Goal: Task Accomplishment & Management: Use online tool/utility

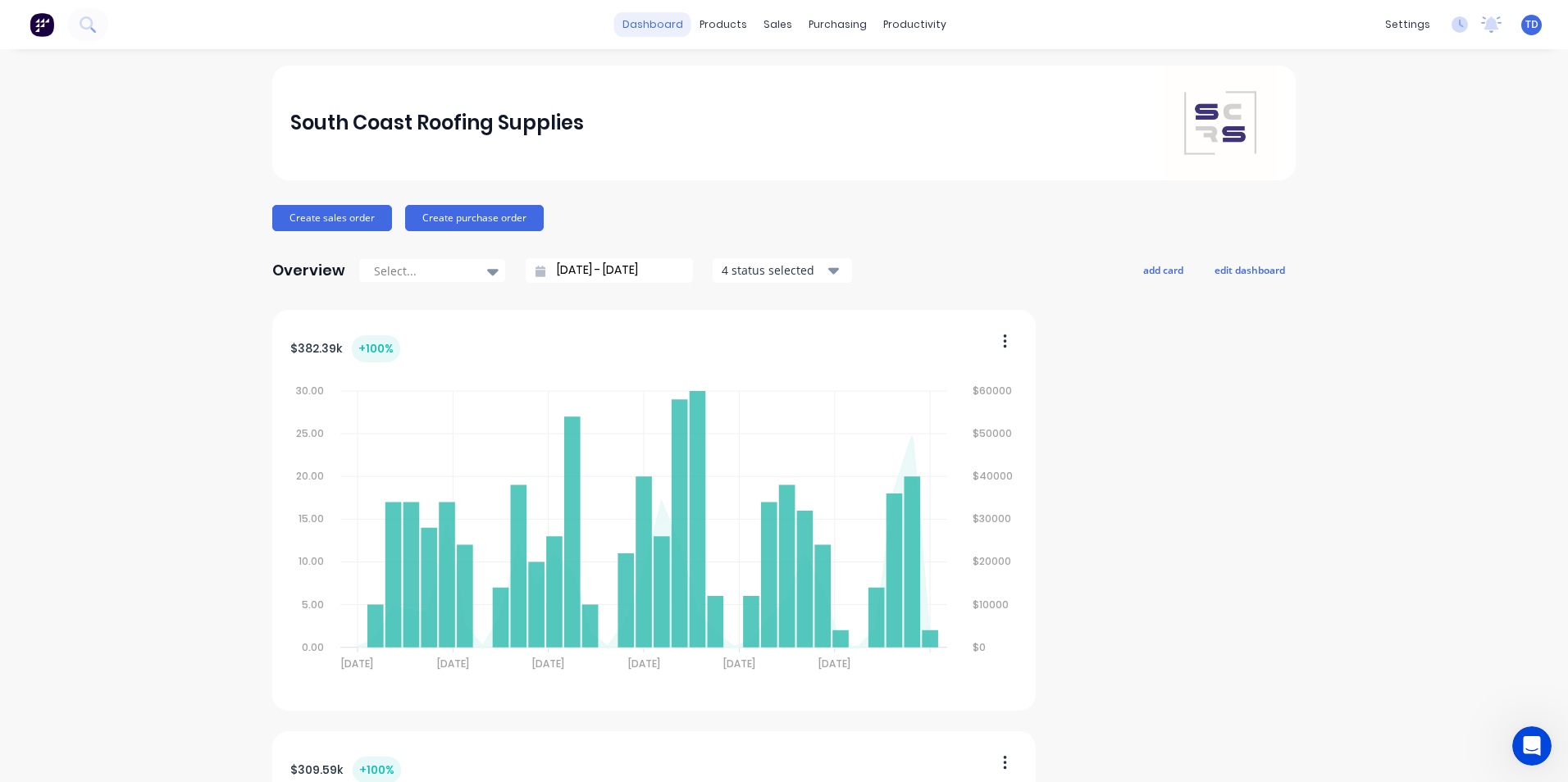
click at [651, 20] on link "dashboard" at bounding box center [652, 24] width 77 height 24
click at [915, 25] on div "productivity" at bounding box center [915, 24] width 80 height 24
click at [915, 23] on div "productivity" at bounding box center [915, 24] width 80 height 24
click at [894, 25] on div "productivity" at bounding box center [915, 24] width 80 height 24
click at [896, 25] on div "productivity" at bounding box center [915, 24] width 80 height 24
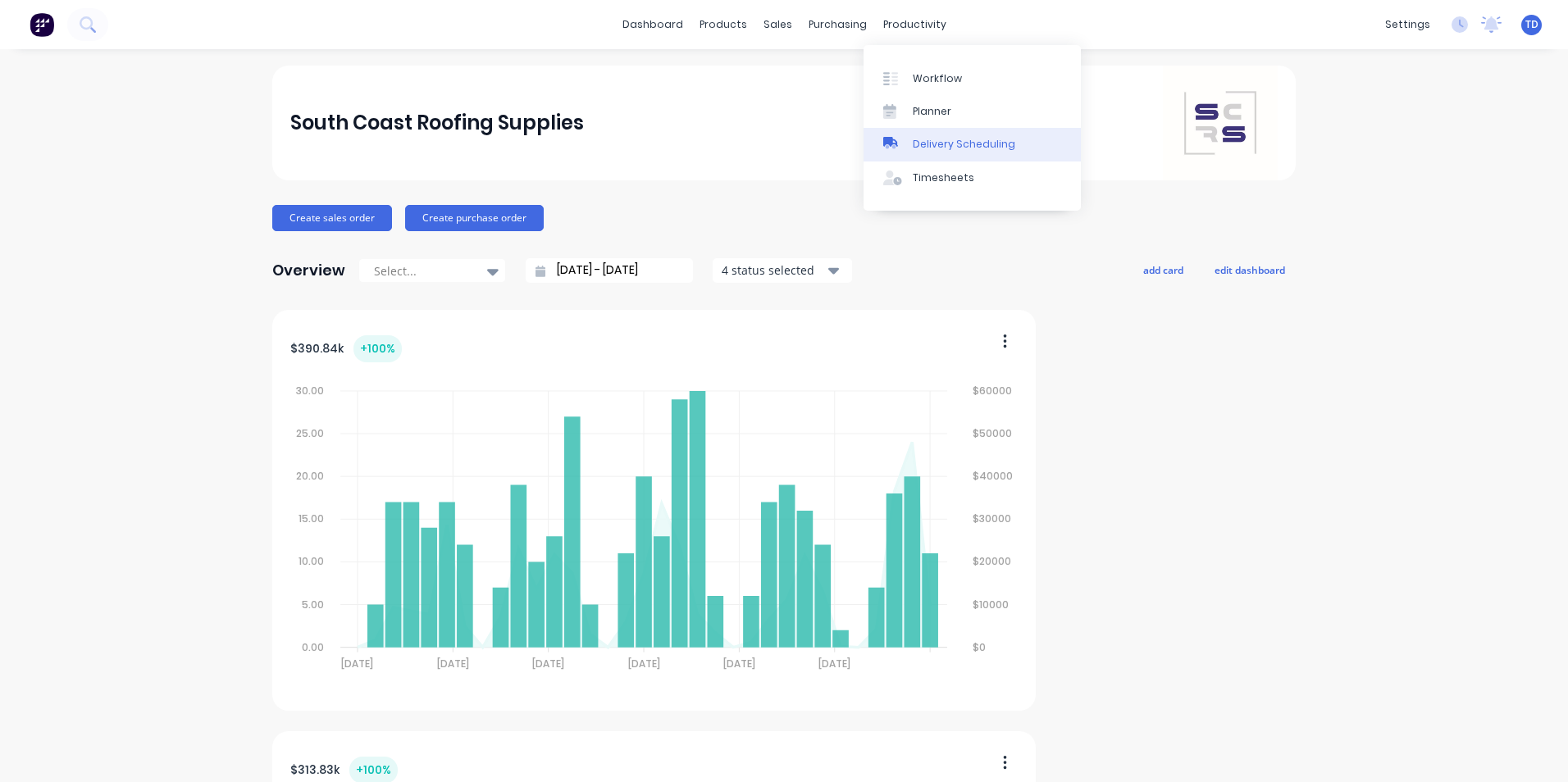
click at [930, 137] on div "Delivery Scheduling" at bounding box center [964, 144] width 102 height 15
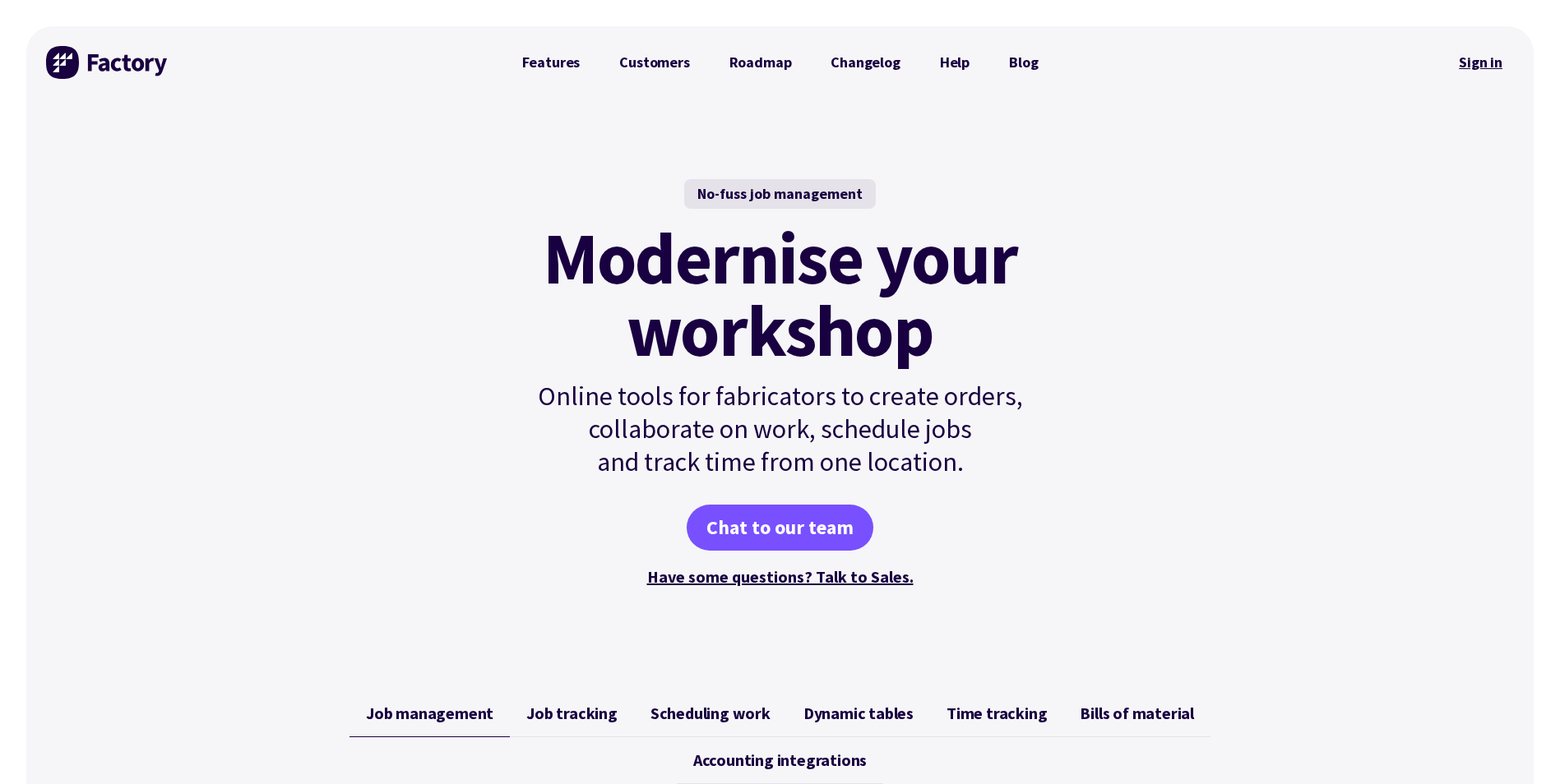
click at [1487, 69] on link "Sign in" at bounding box center [1480, 62] width 67 height 38
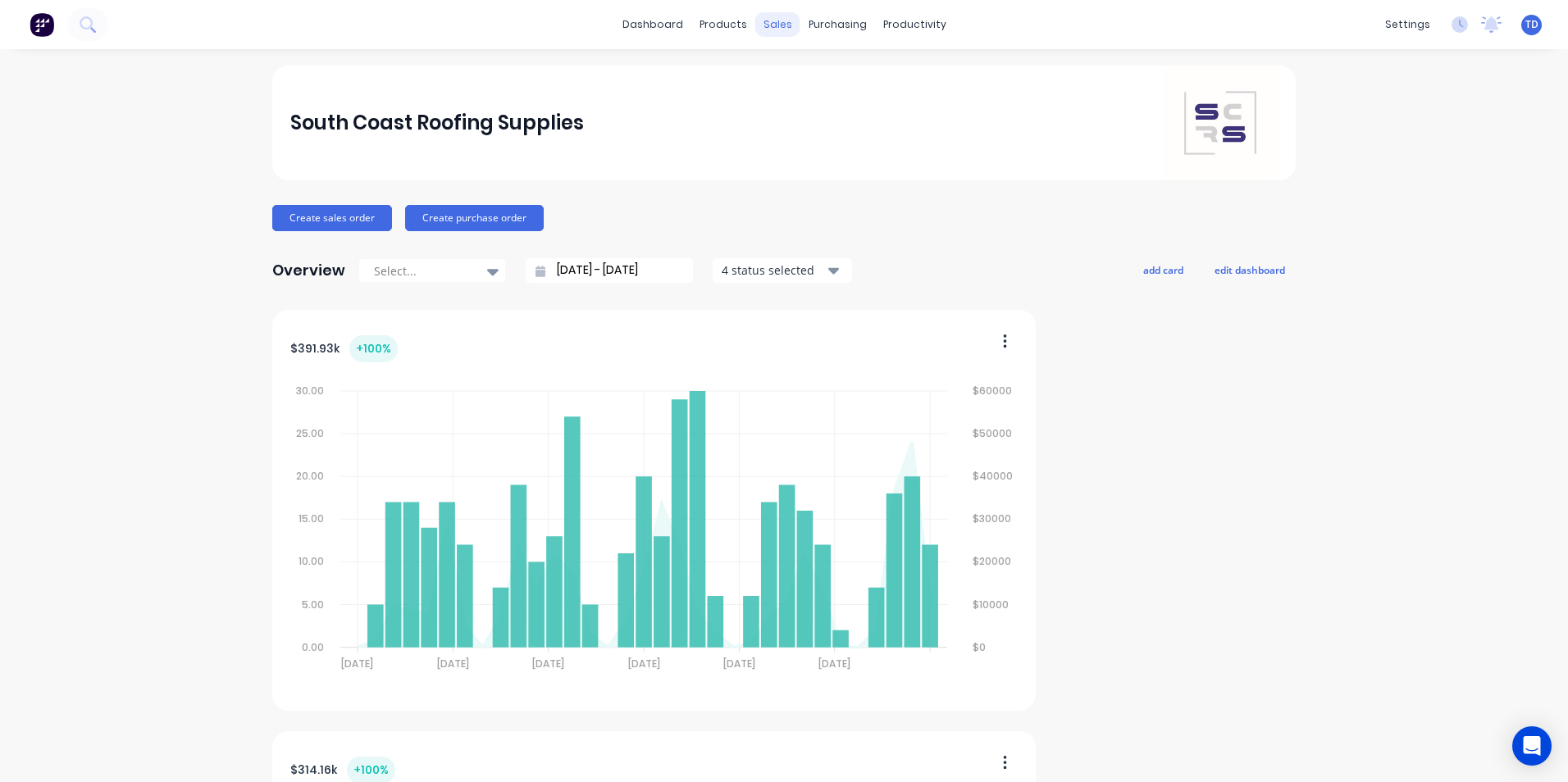
click at [768, 22] on div "sales" at bounding box center [778, 24] width 45 height 24
click at [774, 25] on div "sales" at bounding box center [778, 24] width 45 height 24
click at [800, 110] on div "Customers" at bounding box center [828, 111] width 59 height 15
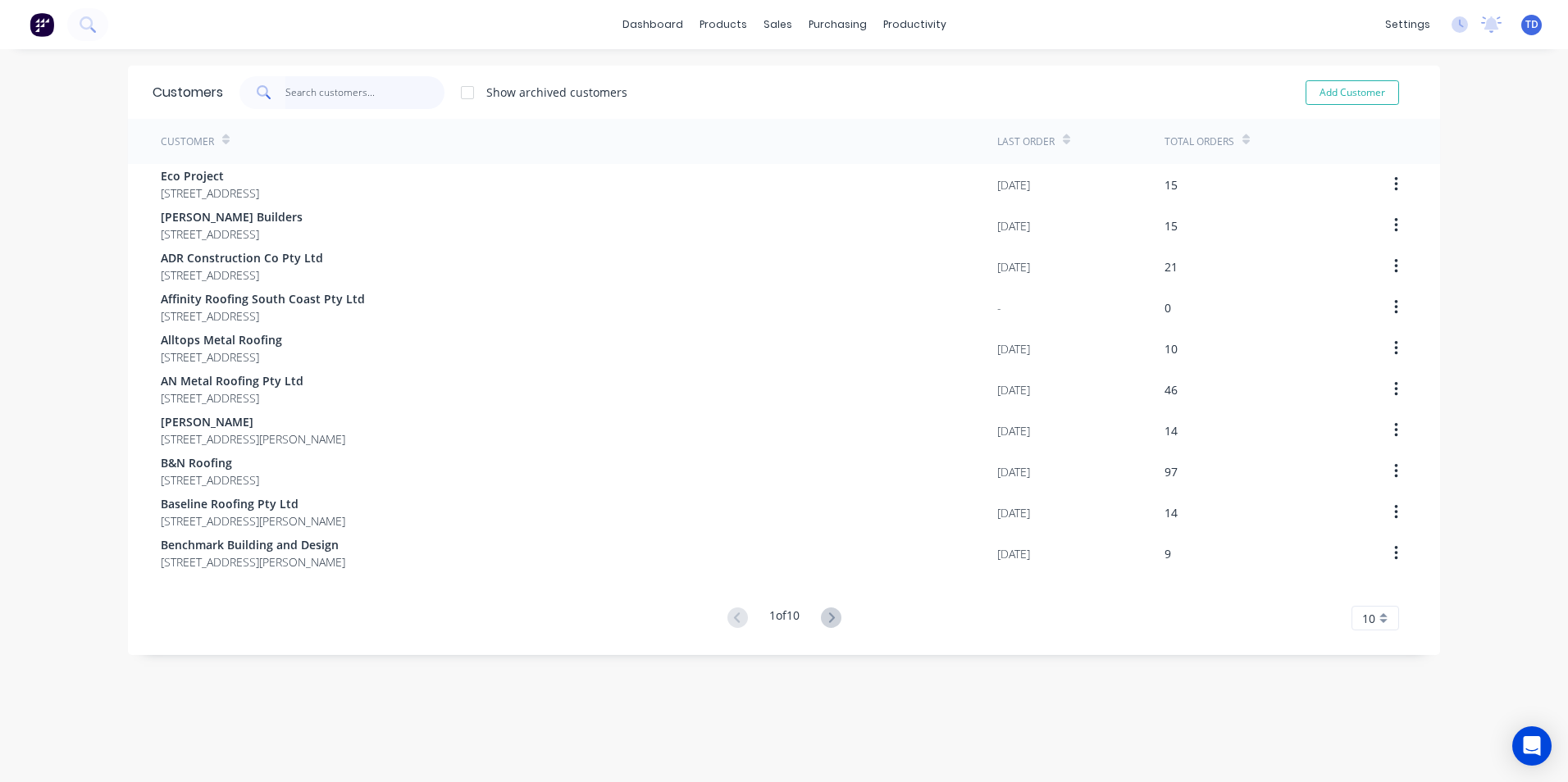
click at [326, 95] on input "text" at bounding box center [365, 93] width 160 height 33
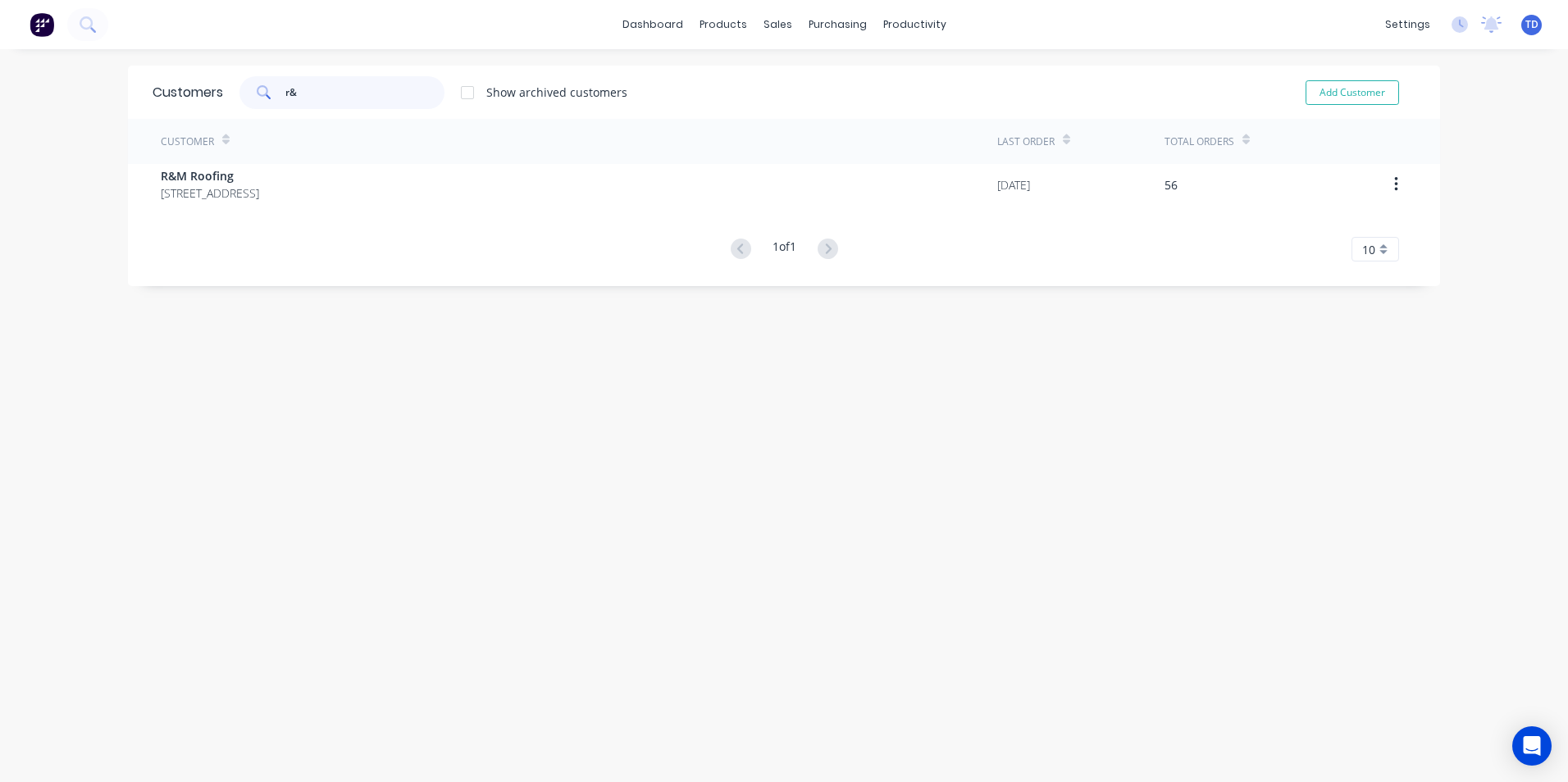
type input "r&m"
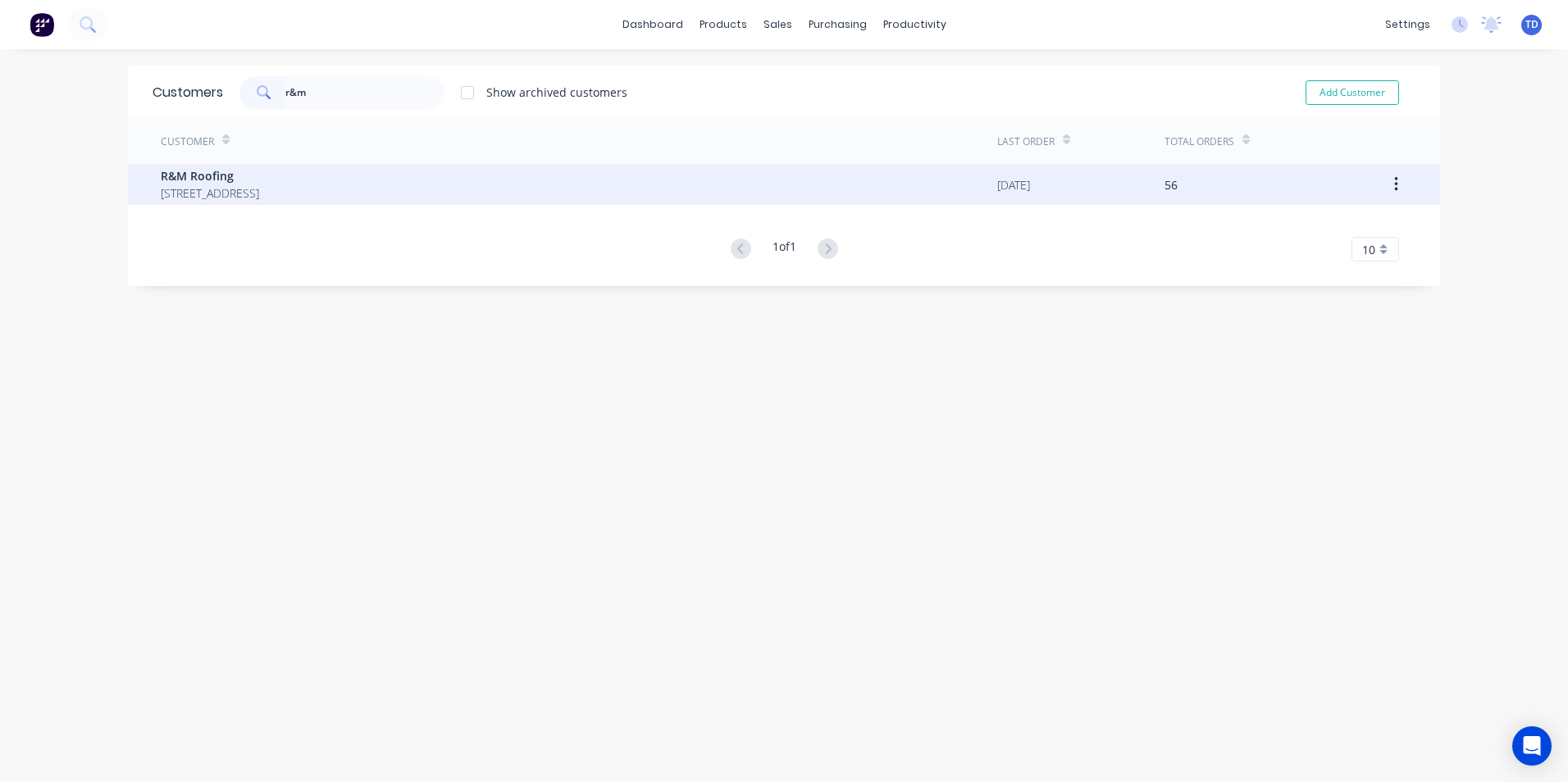
click at [260, 195] on span "[STREET_ADDRESS]" at bounding box center [210, 193] width 99 height 17
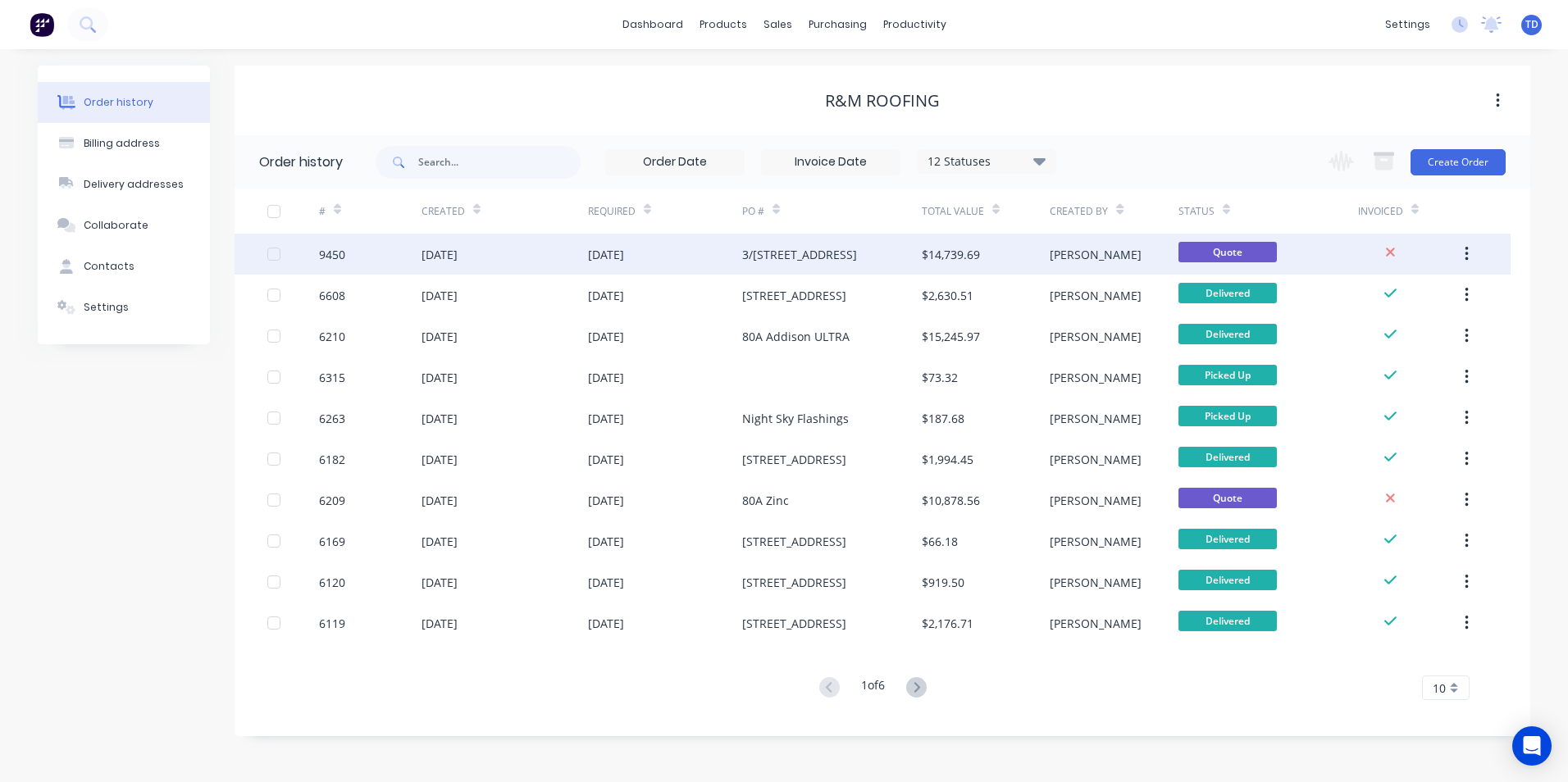
click at [827, 253] on div "3/[STREET_ADDRESS]" at bounding box center [800, 254] width 115 height 17
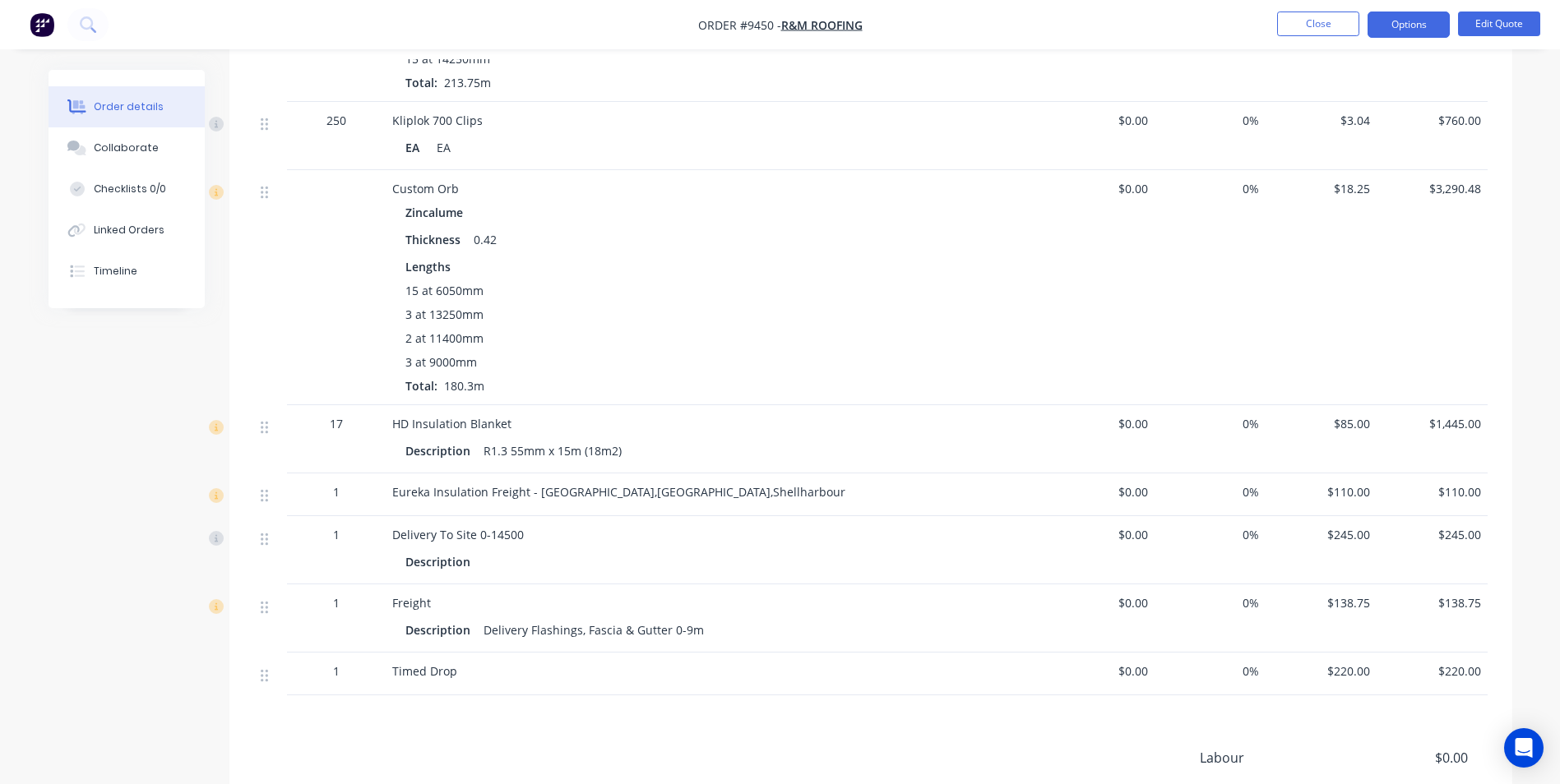
scroll to position [2713, 0]
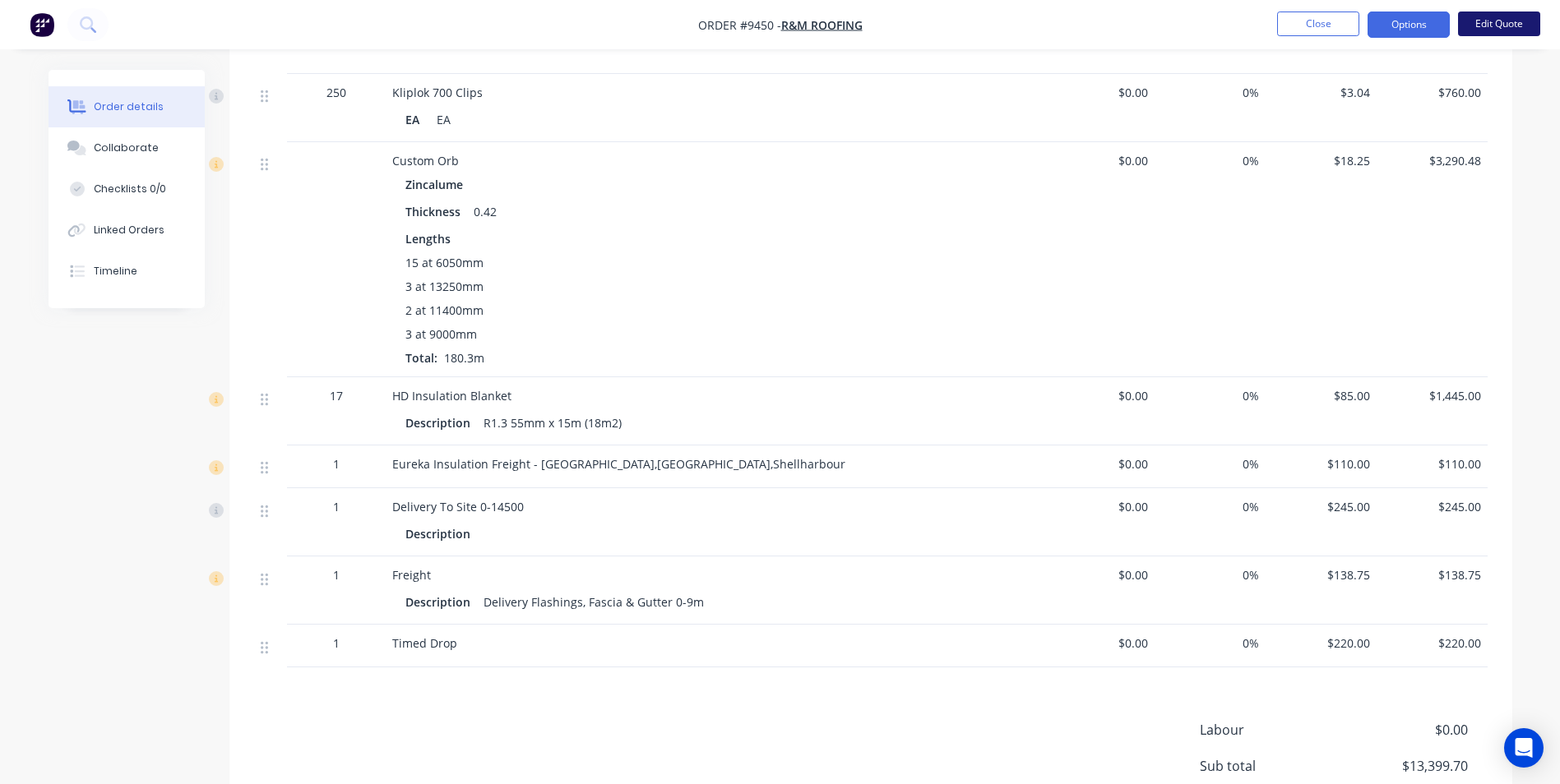
click at [1491, 28] on button "Edit Quote" at bounding box center [1499, 23] width 82 height 24
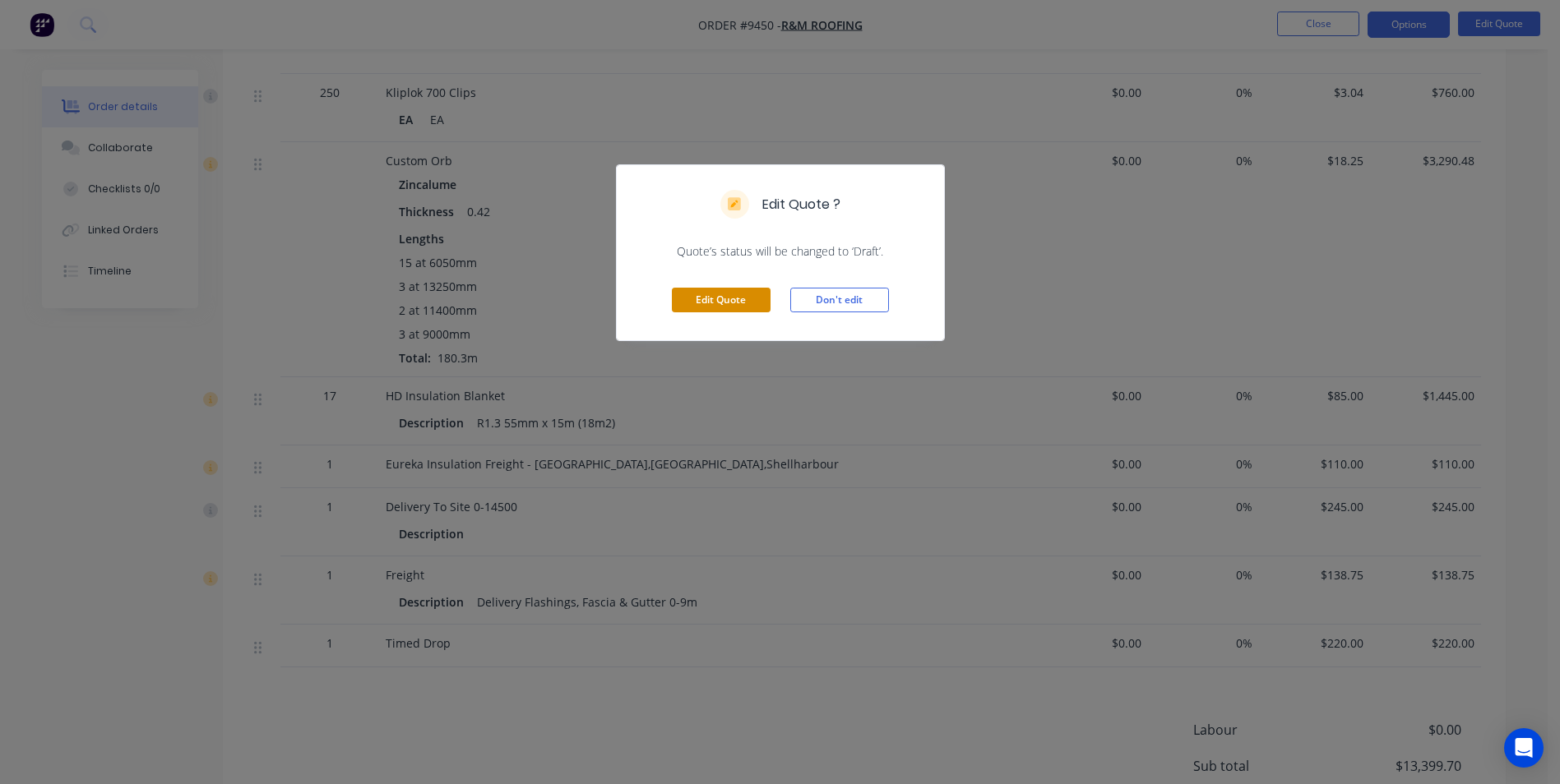
click at [709, 304] on button "Edit Quote" at bounding box center [721, 300] width 99 height 24
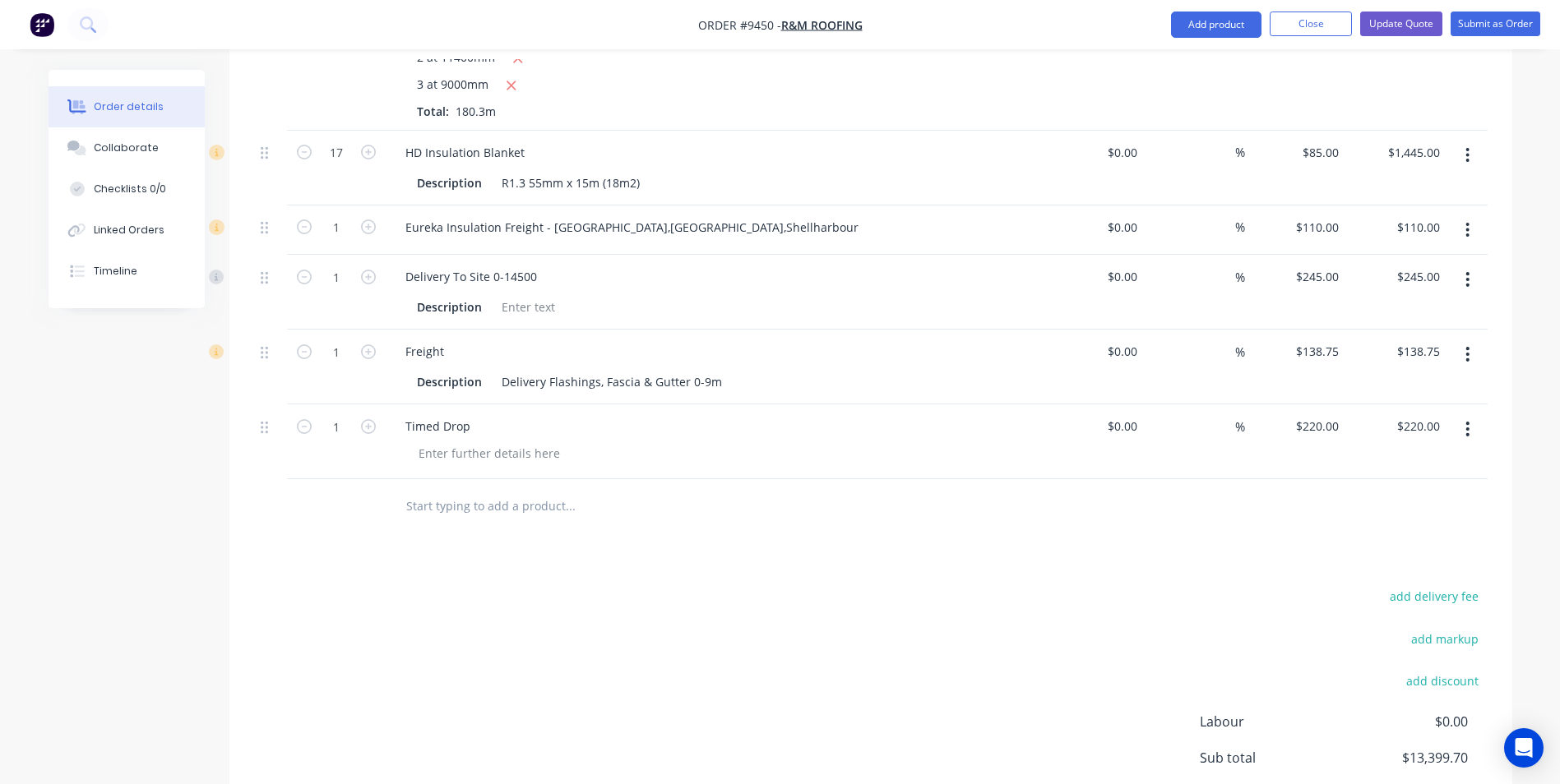
scroll to position [3186, 0]
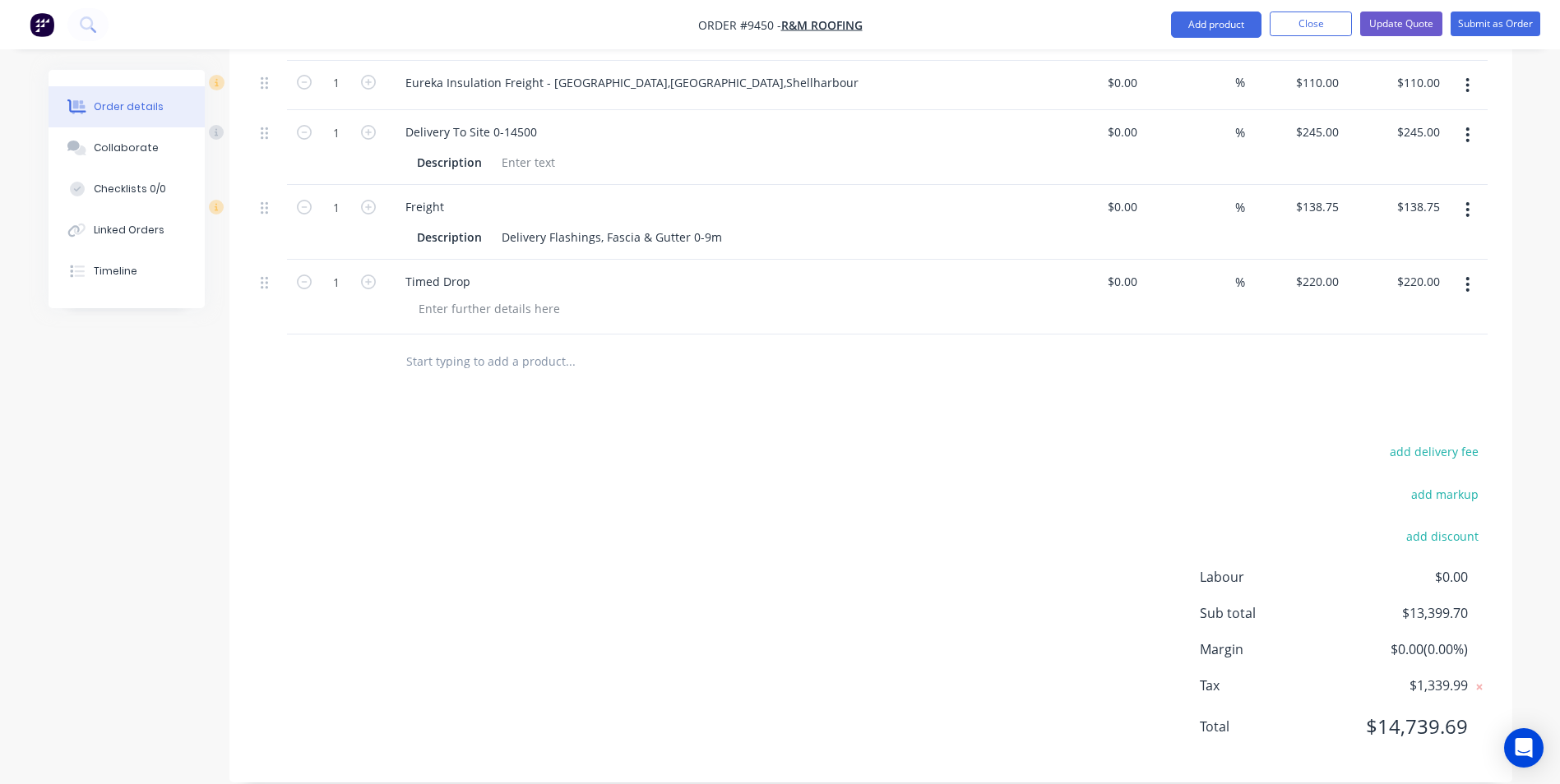
click at [459, 347] on input "text" at bounding box center [569, 361] width 329 height 33
type input "s"
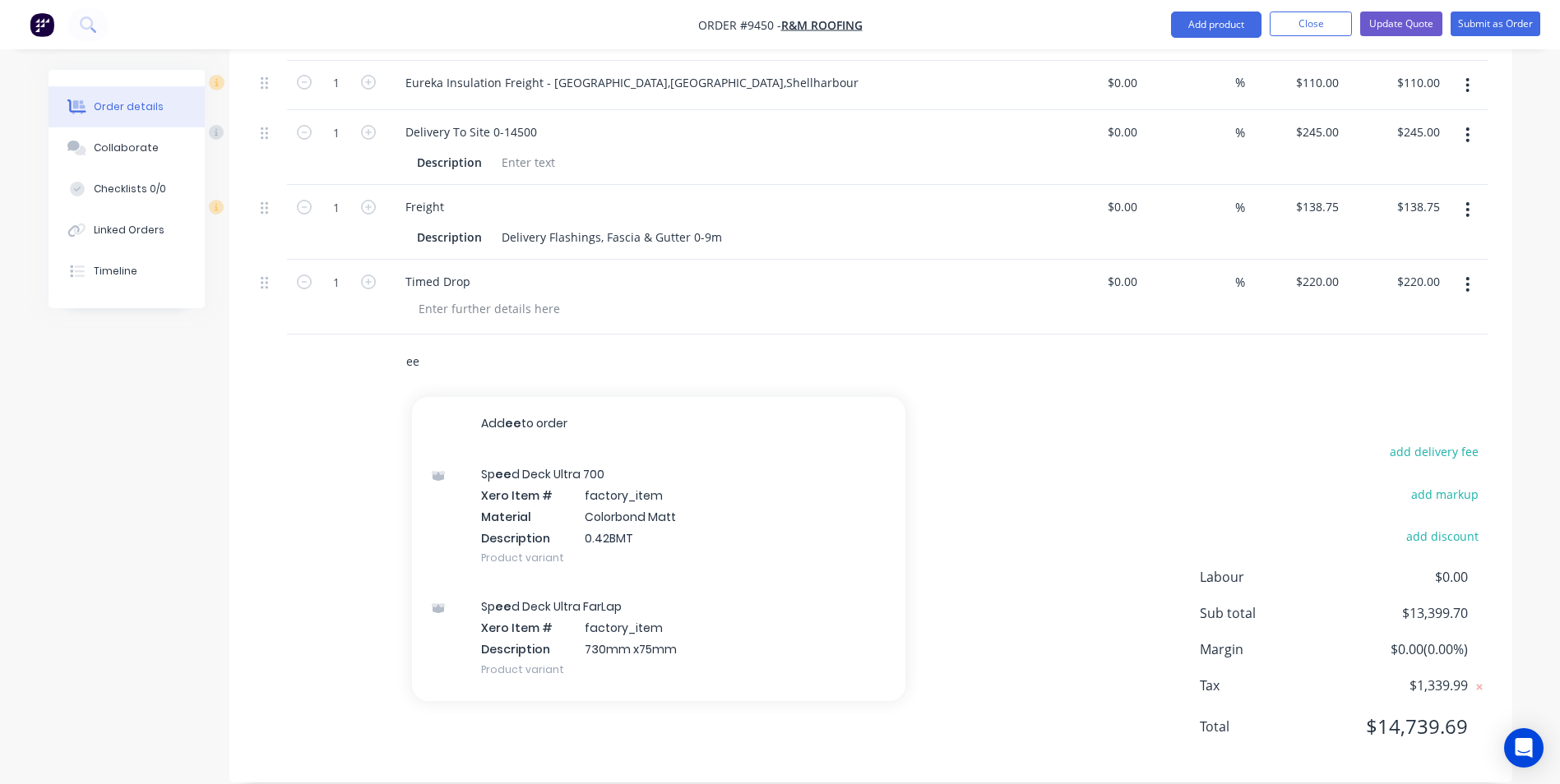
type input "e"
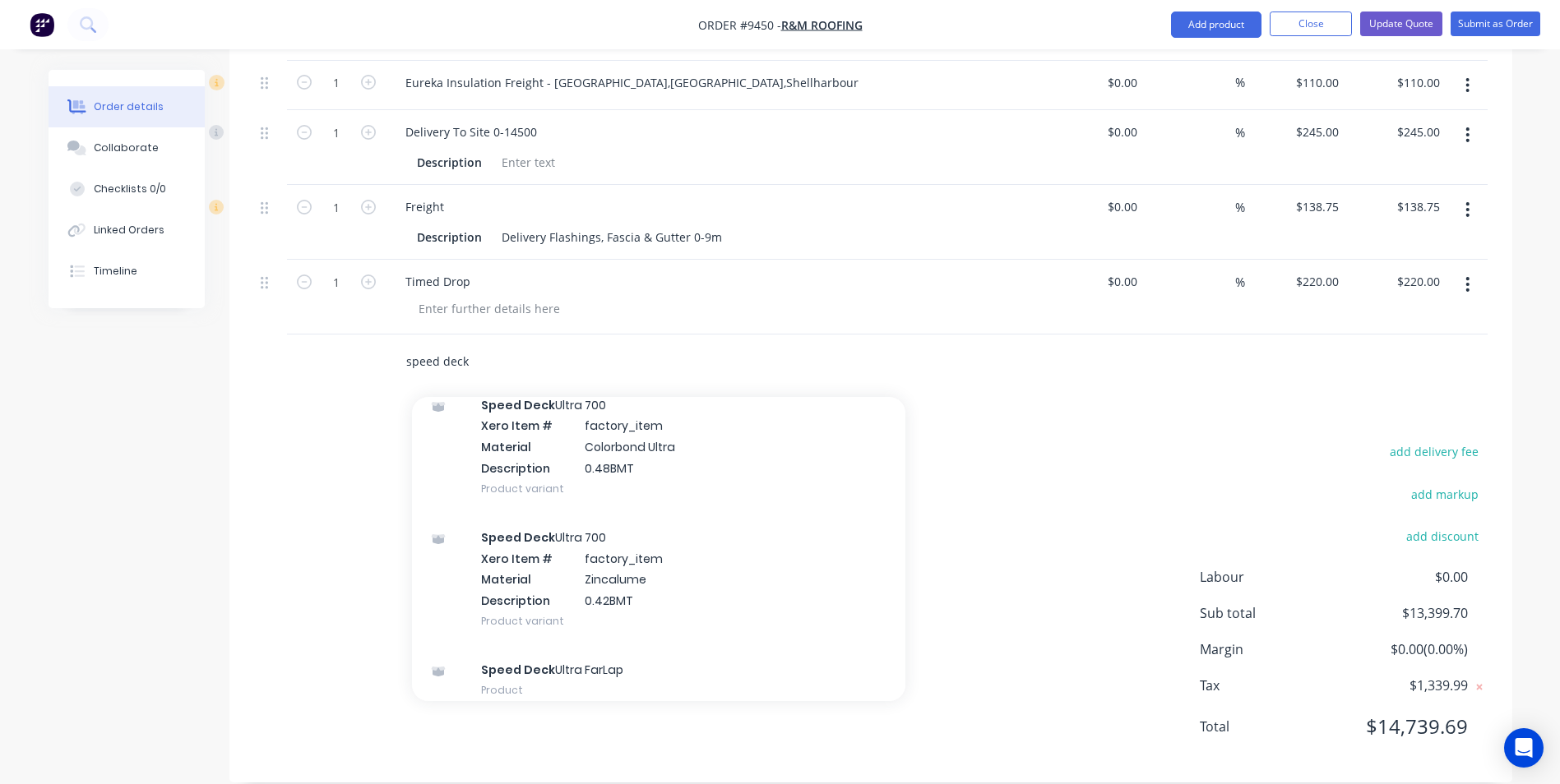
scroll to position [866, 0]
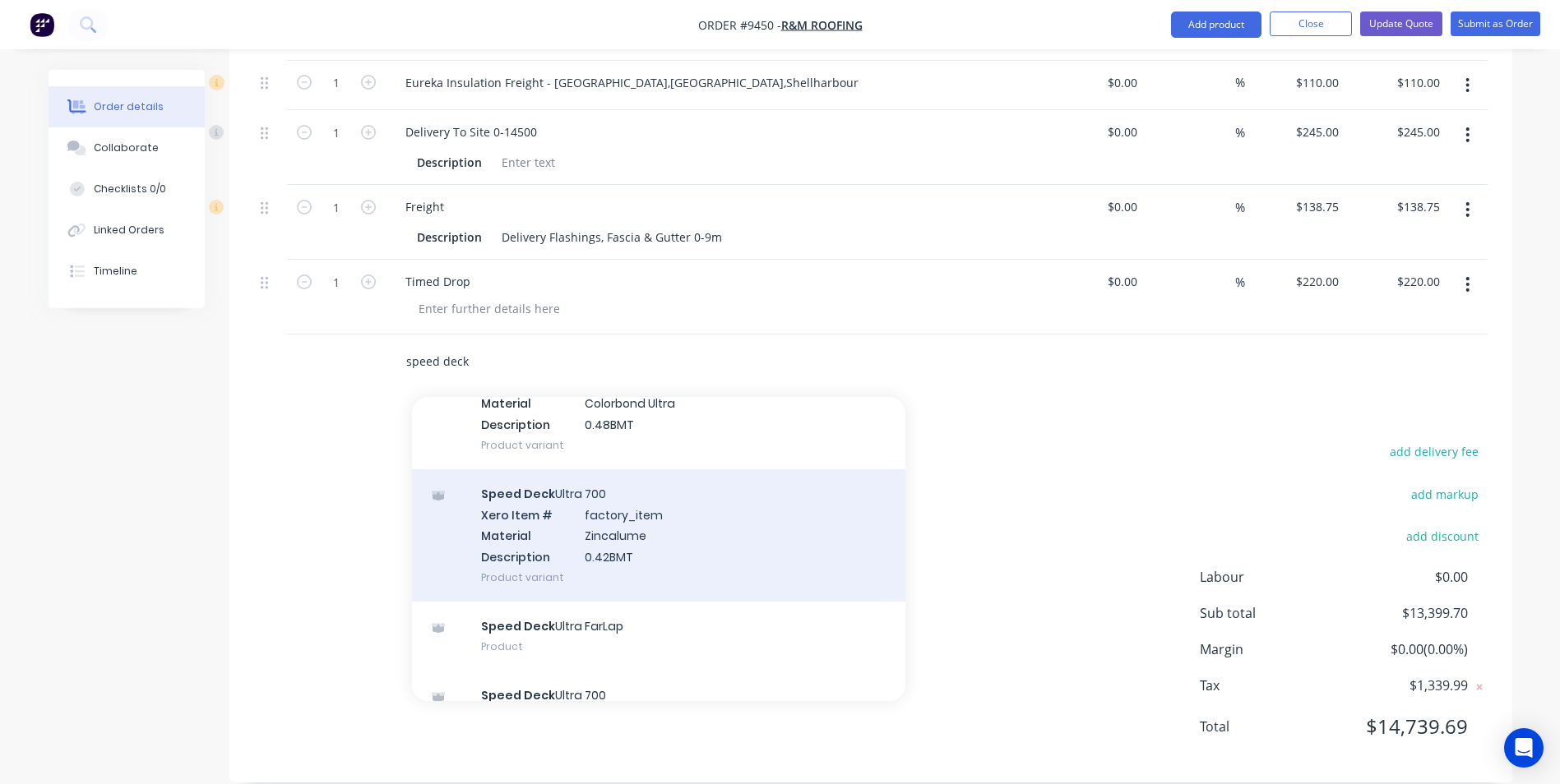
type input "speed deck"
click at [607, 536] on div "Speed Deck Ultra 700 Xero Item # factory_item Material Zincalume Description 0.…" at bounding box center [659, 535] width 494 height 133
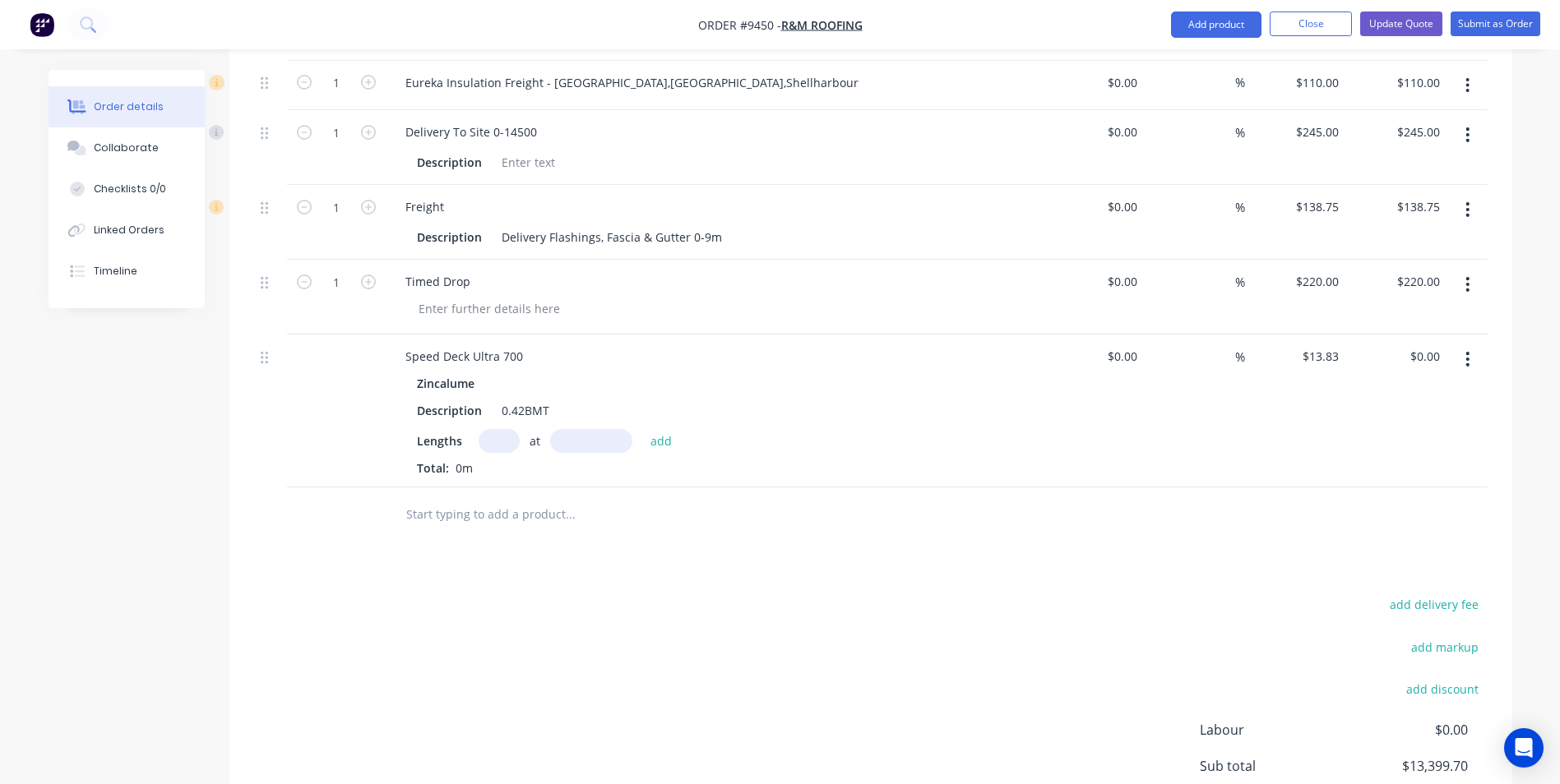
click at [505, 429] on input "text" at bounding box center [499, 441] width 41 height 23
type input "15"
type input "14250"
click at [642, 430] on button "add" at bounding box center [661, 441] width 39 height 23
type input "$2,956.16"
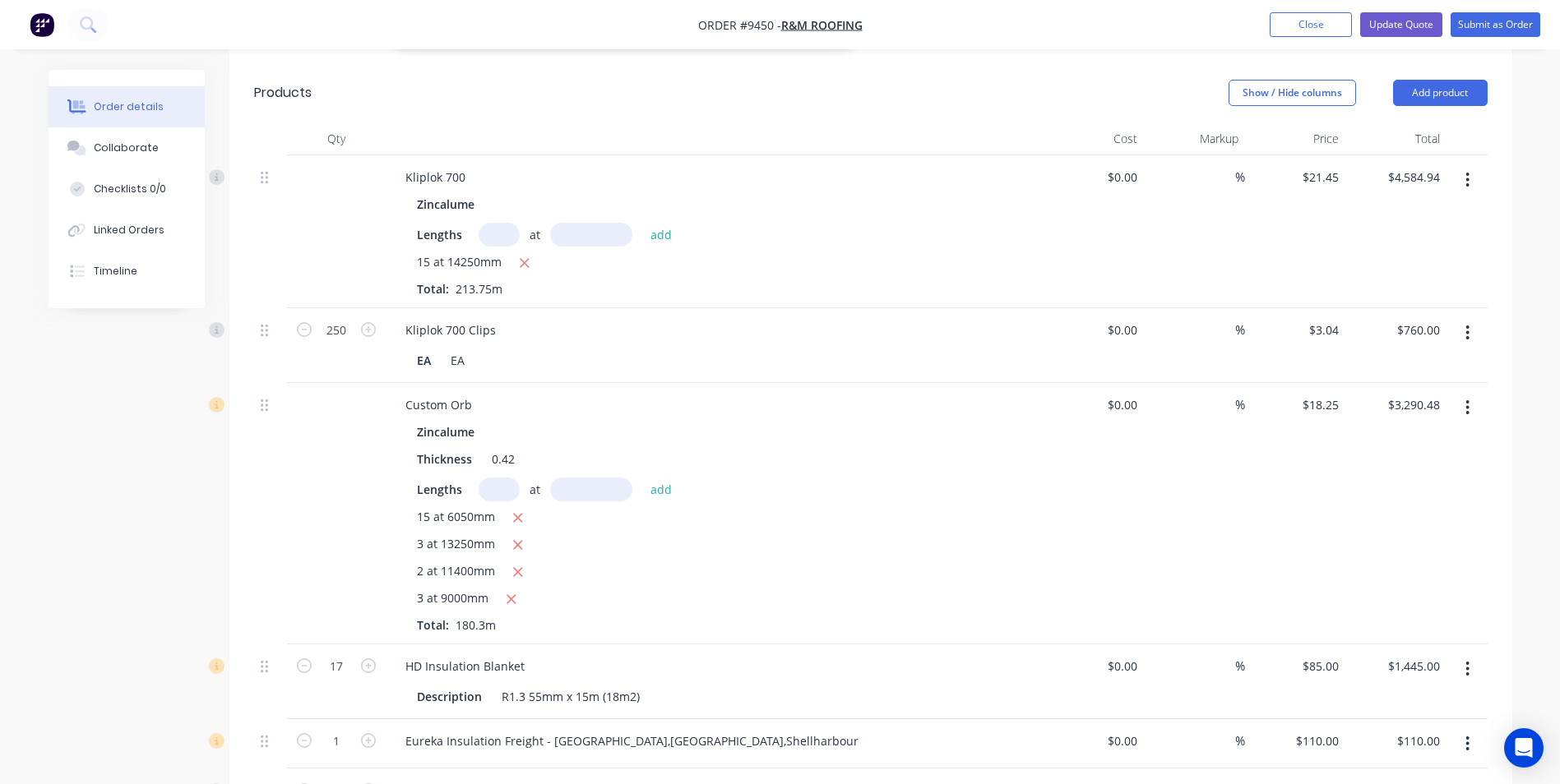
scroll to position [2364, 0]
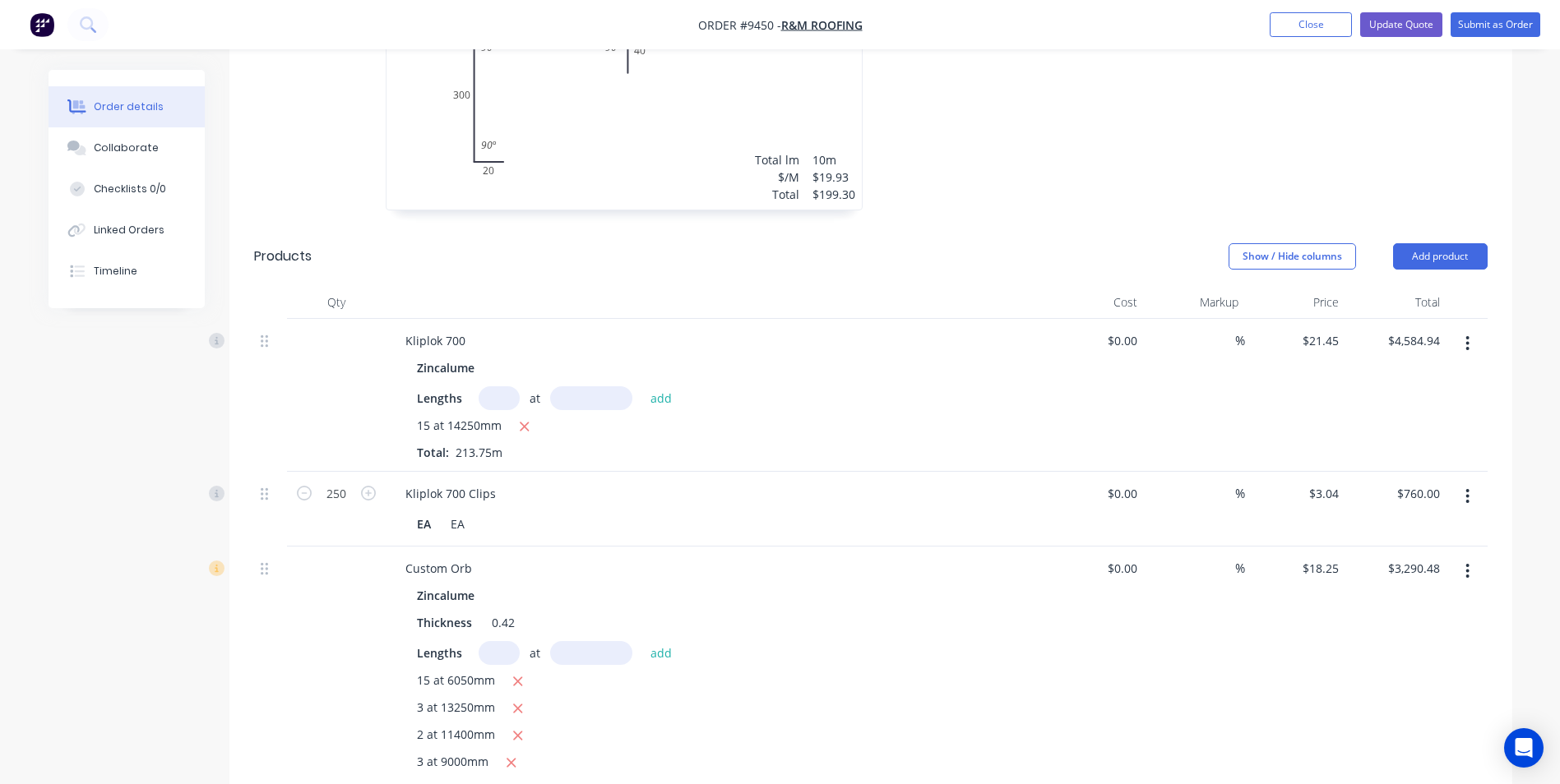
click at [1466, 335] on icon "button" at bounding box center [1467, 343] width 4 height 18
click at [1368, 474] on div "Delete" at bounding box center [1410, 485] width 127 height 23
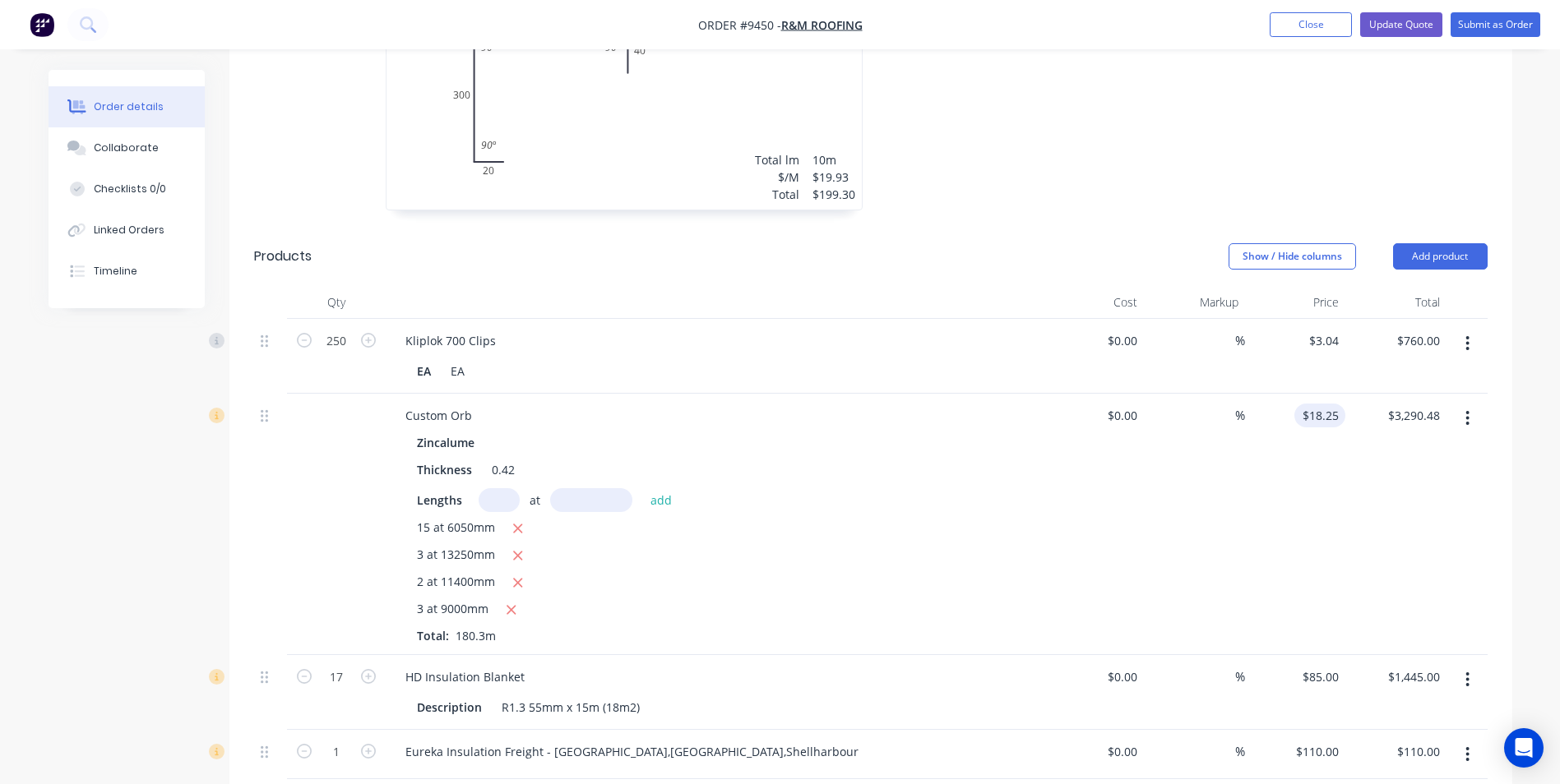
click at [1321, 403] on input "$18.25" at bounding box center [1323, 415] width 44 height 23
click at [1279, 451] on div "12.13 12.13" at bounding box center [1295, 524] width 102 height 261
type input "$12.13"
type input "$2,187.04"
click at [1322, 665] on div "$85.00 $85.00" at bounding box center [1320, 676] width 51 height 23
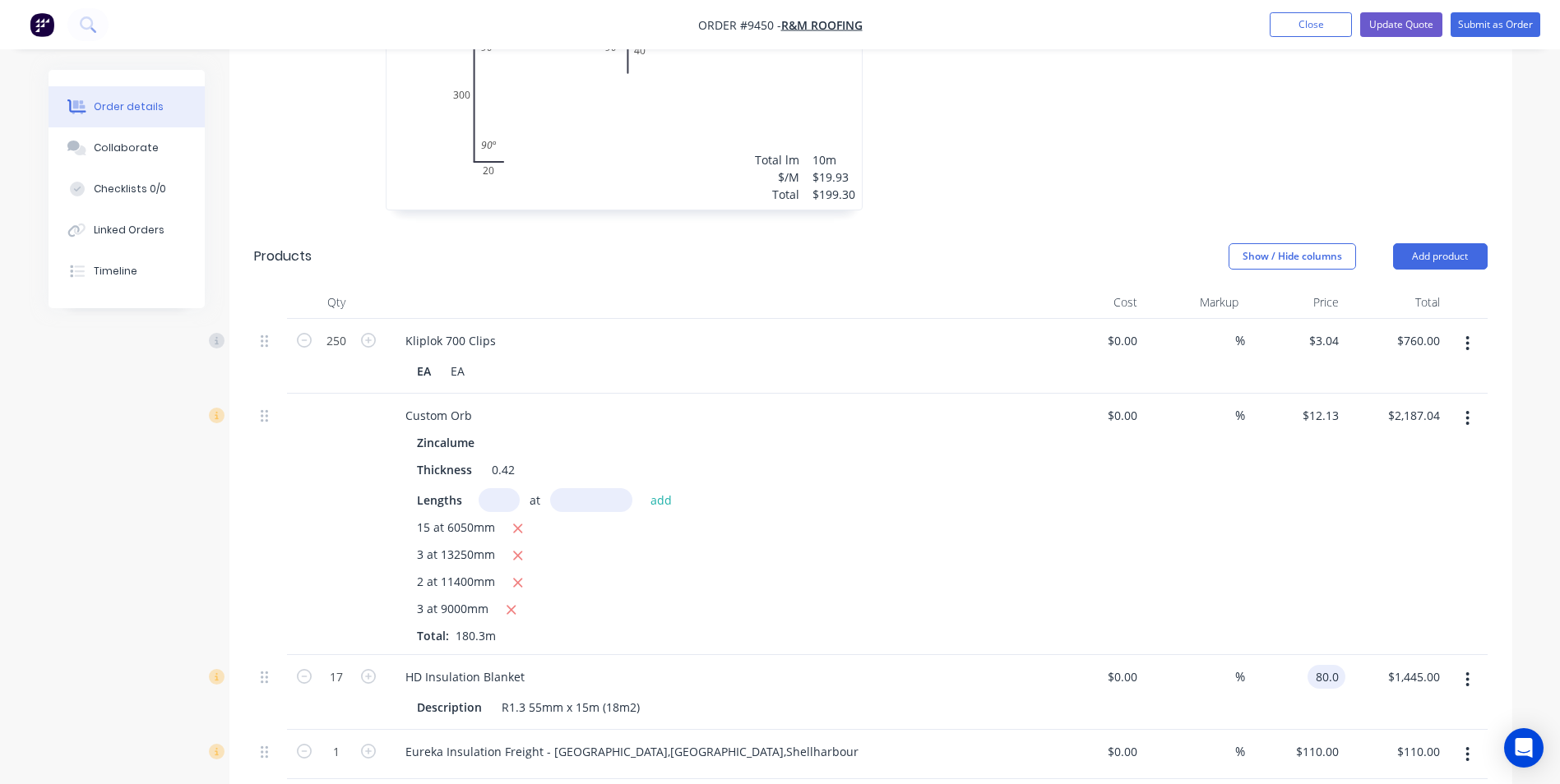
click at [1295, 596] on div "$12.13 $12.13" at bounding box center [1295, 524] width 102 height 261
type input "$80.00"
type input "$1,360.00"
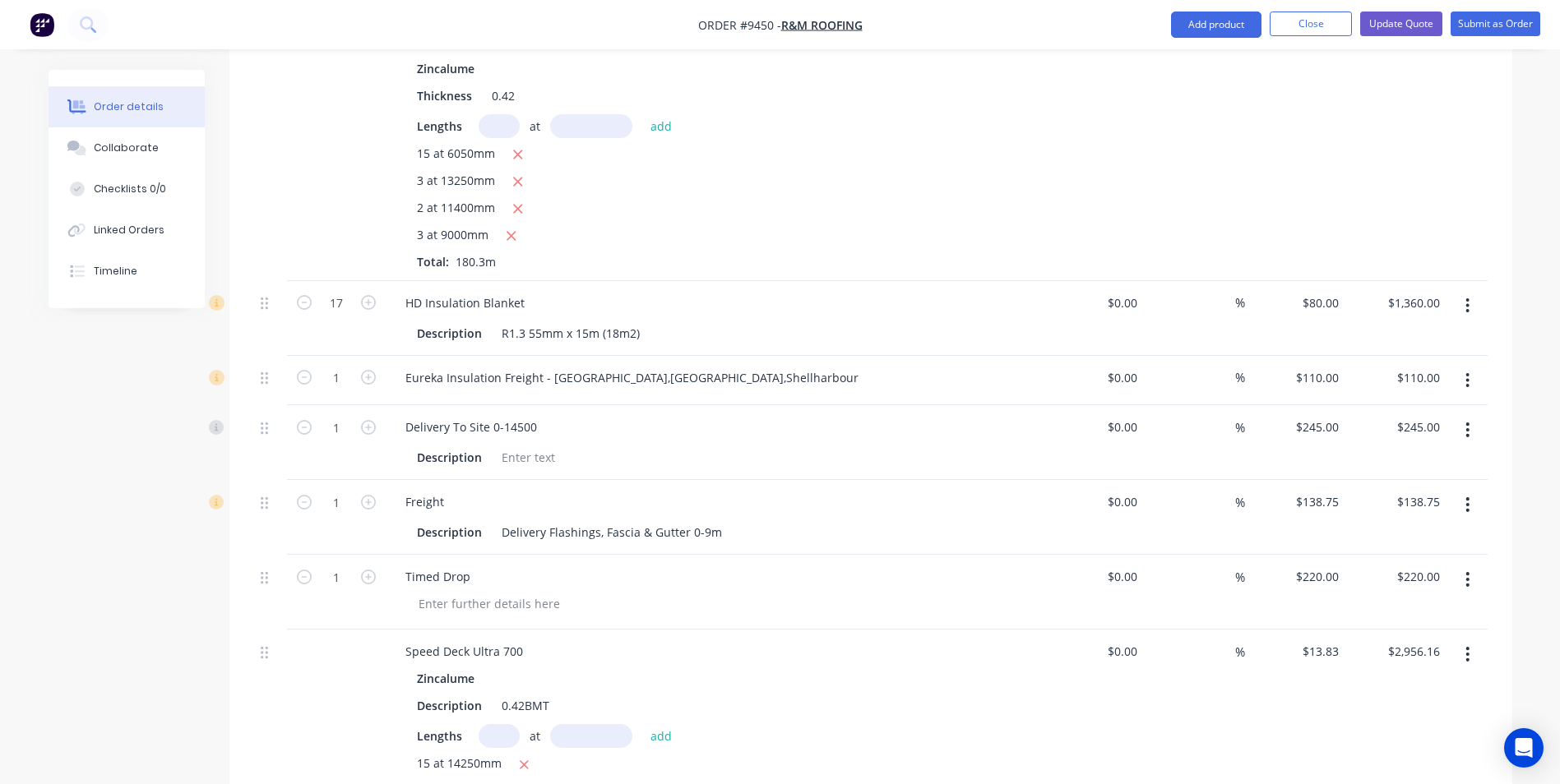
scroll to position [2721, 0]
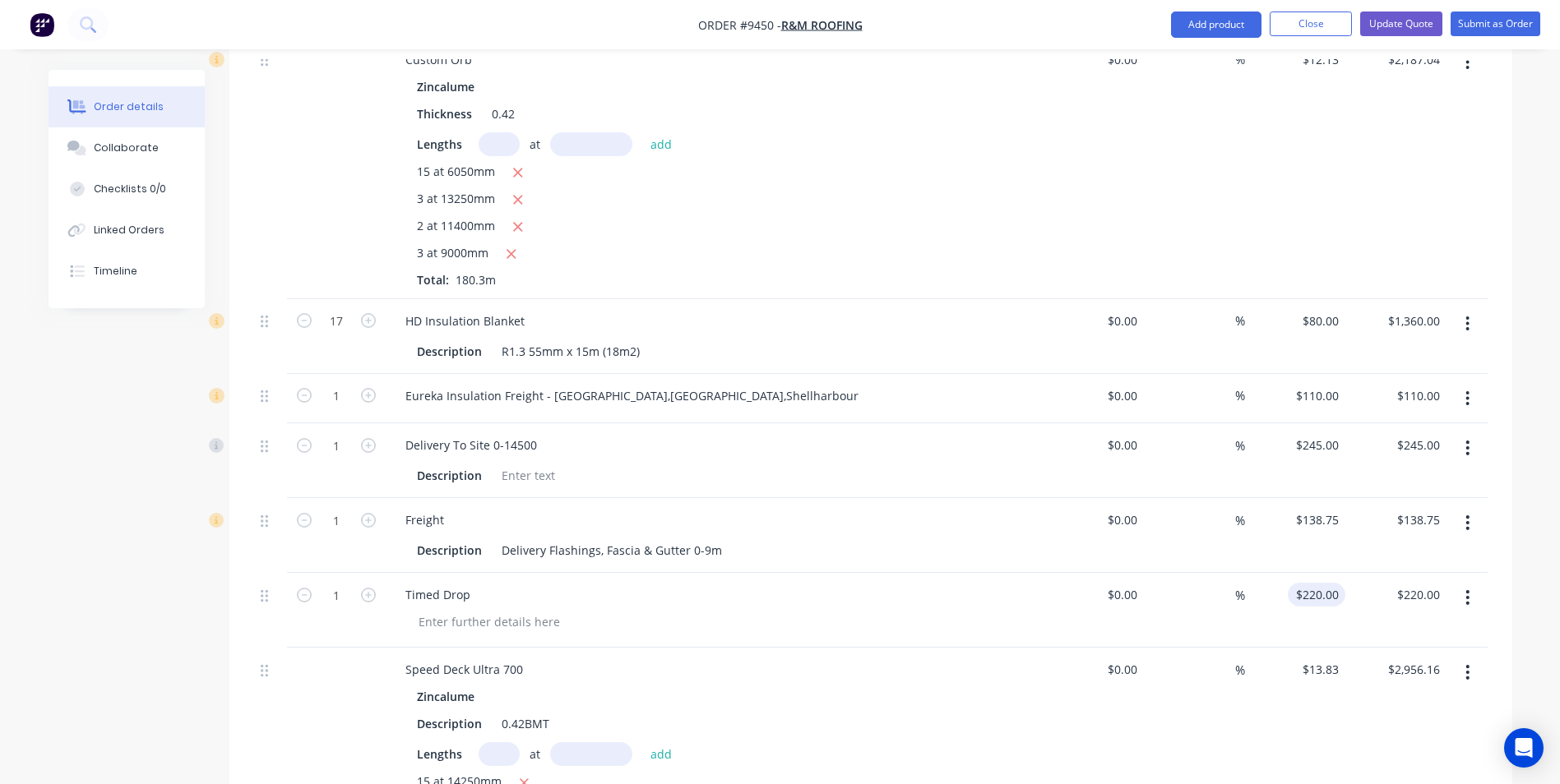
click at [1336, 583] on input "$220.00" at bounding box center [1320, 594] width 51 height 23
click at [1003, 712] on div "Description 0.42BMT" at bounding box center [711, 723] width 602 height 23
type input "$130.00"
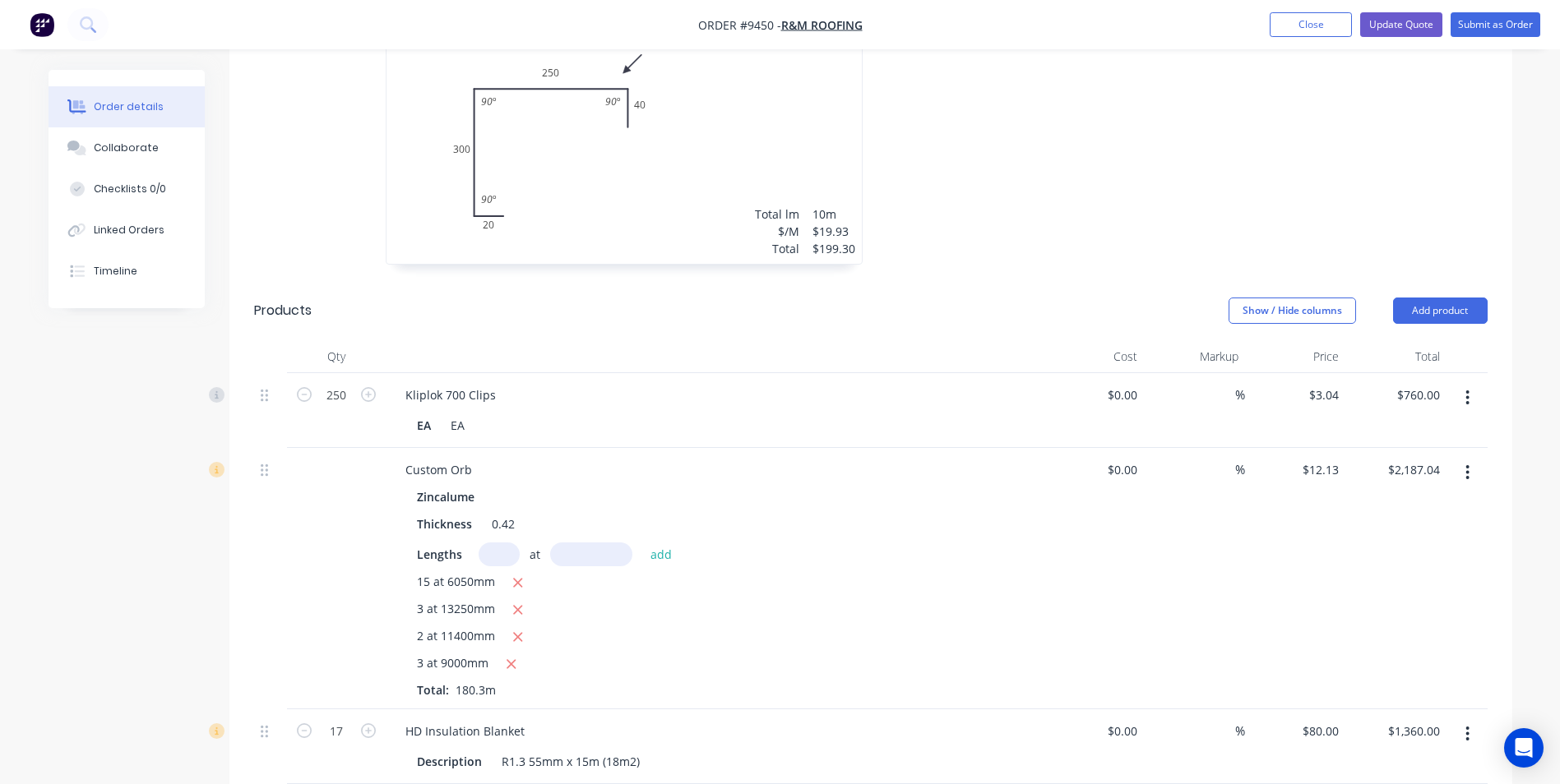
scroll to position [2556, 0]
